Goal: Information Seeking & Learning: Find specific fact

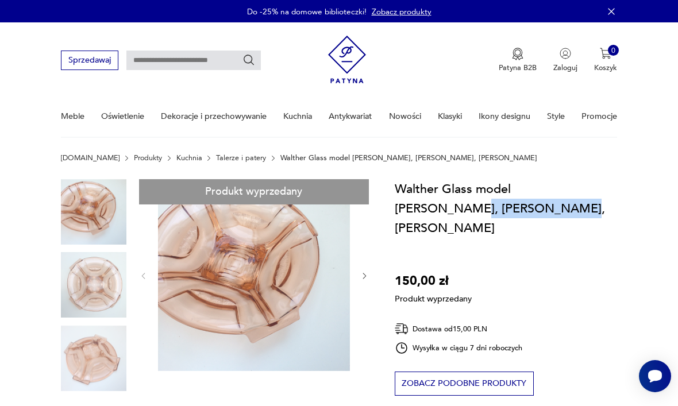
click at [560, 224] on div "Walther Glass model [PERSON_NAME], [PERSON_NAME], Rozalinowa patera 150,00 zł P…" at bounding box center [506, 338] width 222 height 318
click at [528, 241] on div "Walther Glass model [PERSON_NAME], [PERSON_NAME], Rozalinowa patera 150,00 zł P…" at bounding box center [506, 338] width 222 height 318
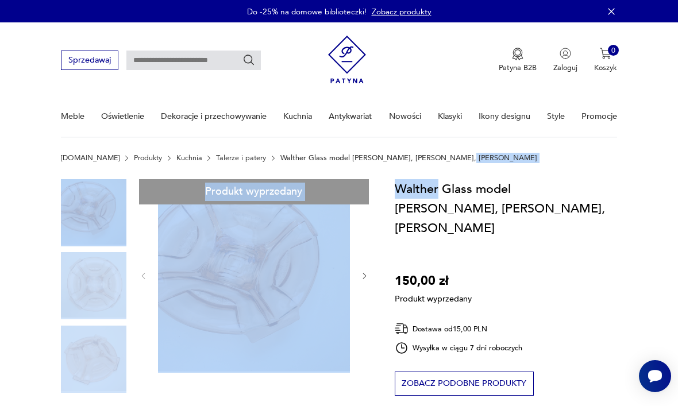
click at [638, 134] on nav "Sprzedawaj Patyna B2B Zaloguj 0 Koszyk Twój koszyk ( 0 ) Brak produktów w koszy…" at bounding box center [339, 79] width 678 height 115
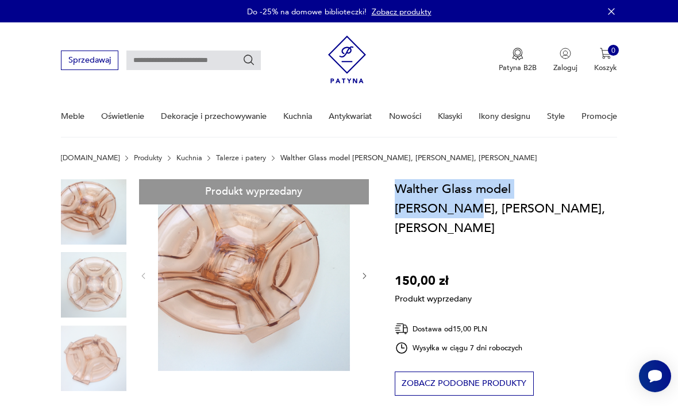
click at [600, 184] on h1 "Walther Glass model [PERSON_NAME], [PERSON_NAME], [PERSON_NAME]" at bounding box center [506, 208] width 222 height 59
copy h1 "Walther Glass model [PERSON_NAME], [PERSON_NAME], Rozalinowa"
